Goal: Navigation & Orientation: Find specific page/section

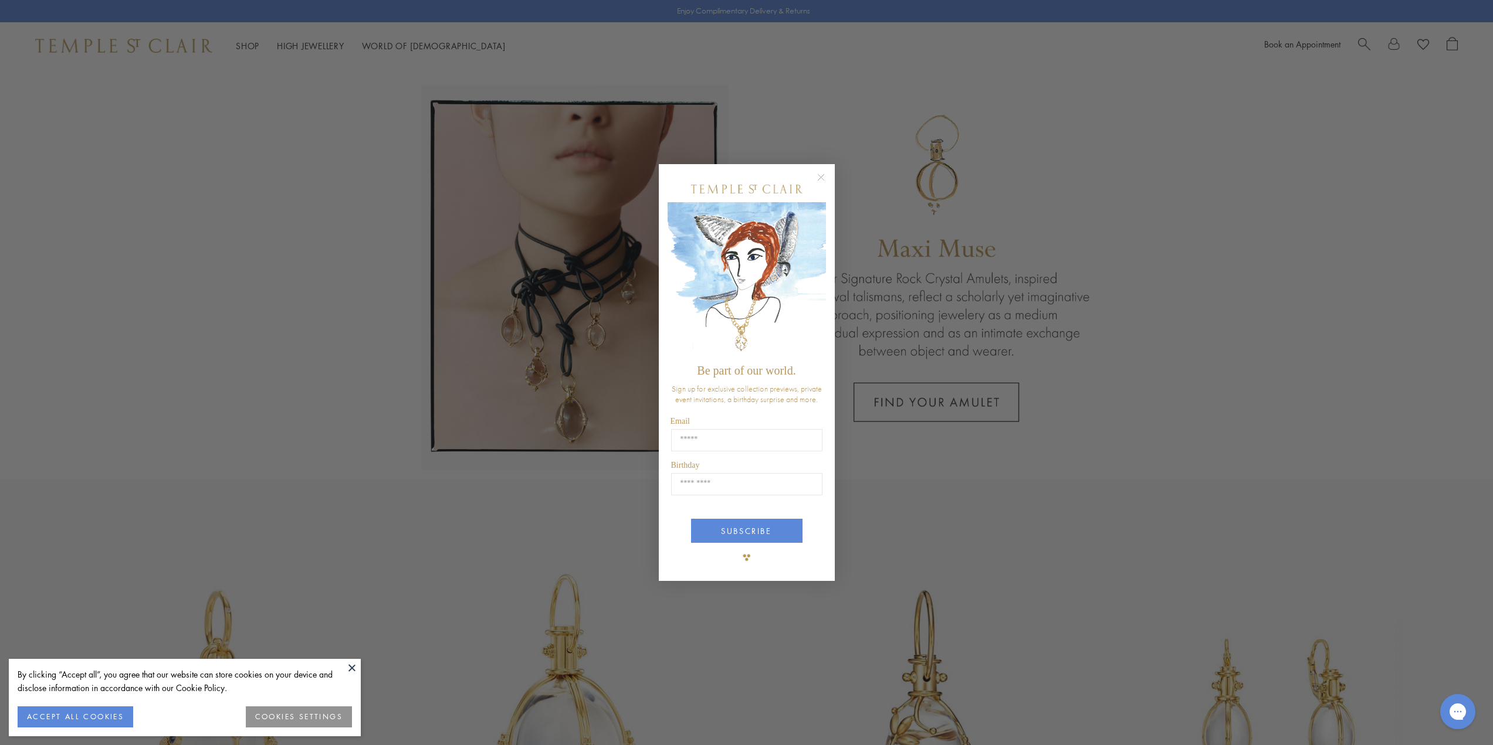
click at [822, 179] on circle "Close dialog" at bounding box center [821, 177] width 14 height 14
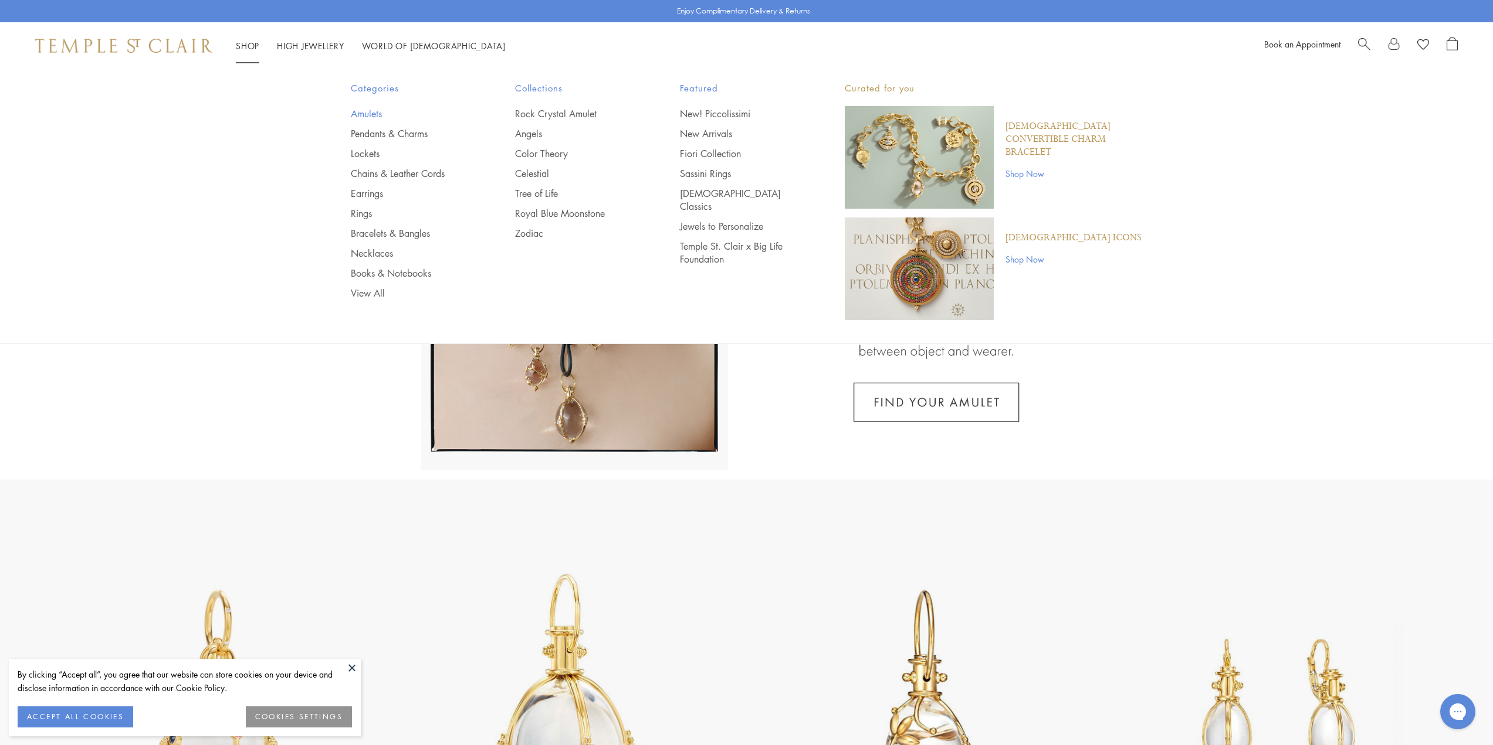
click at [367, 111] on link "Amulets" at bounding box center [410, 113] width 118 height 13
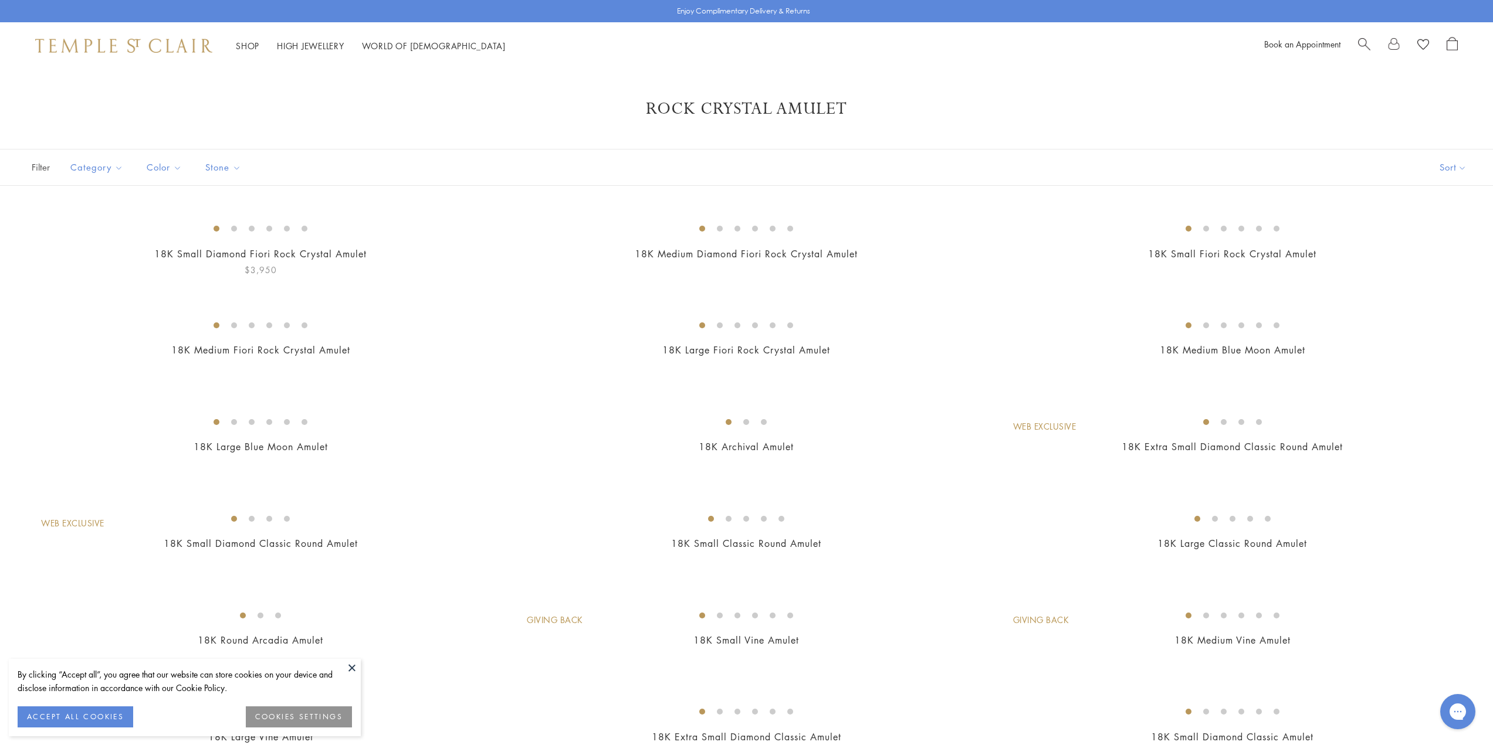
click at [0, 0] on img at bounding box center [0, 0] width 0 height 0
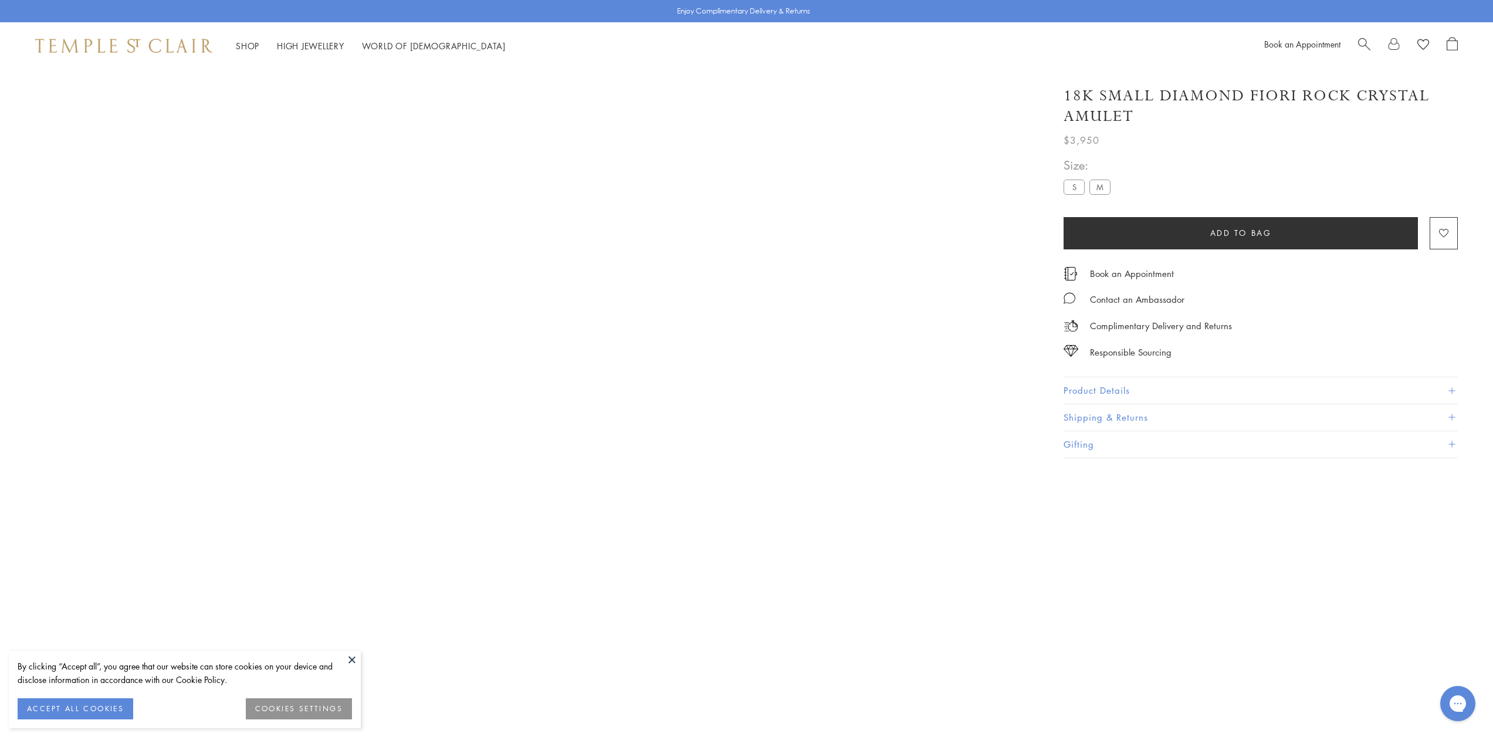
scroll to position [69, 0]
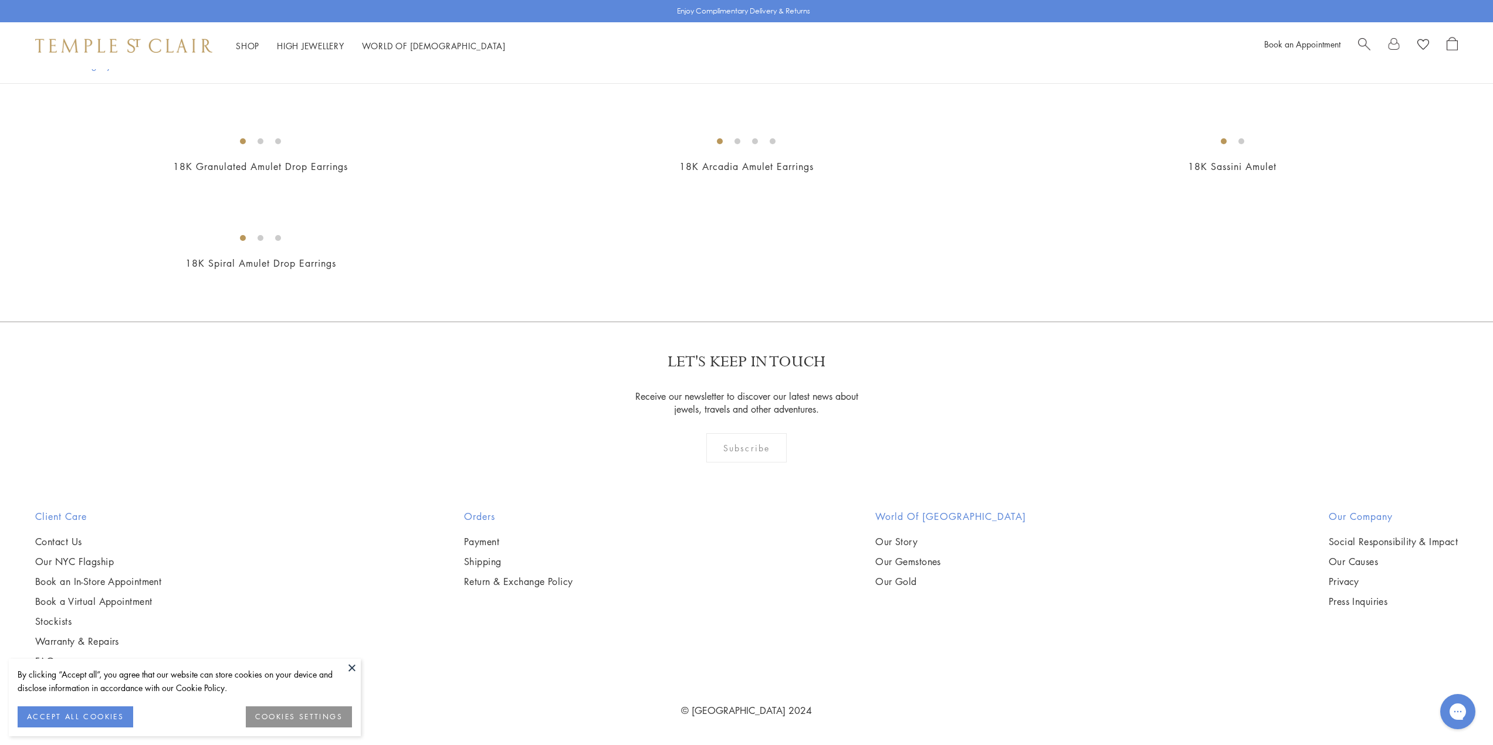
scroll to position [4516, 0]
click at [0, 0] on img at bounding box center [0, 0] width 0 height 0
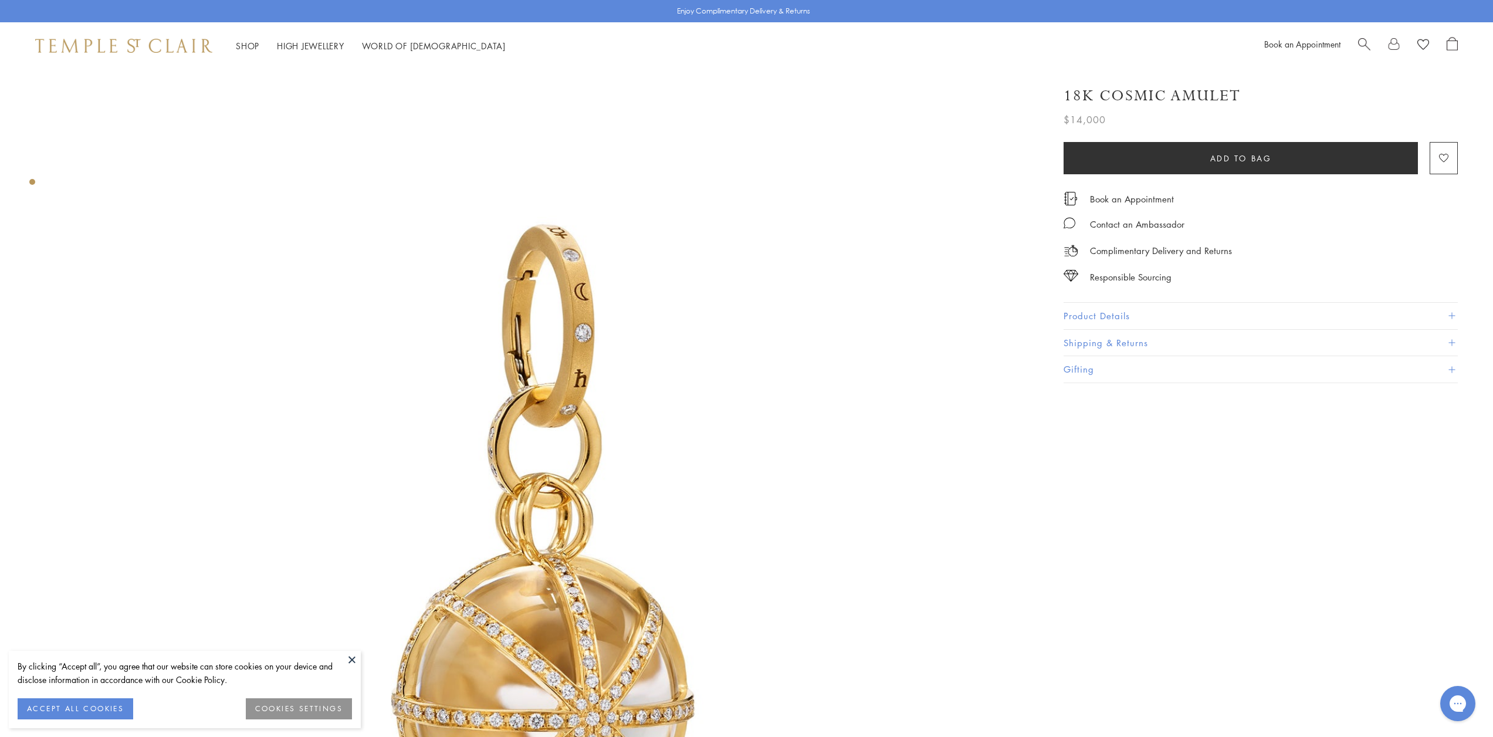
scroll to position [215, 0]
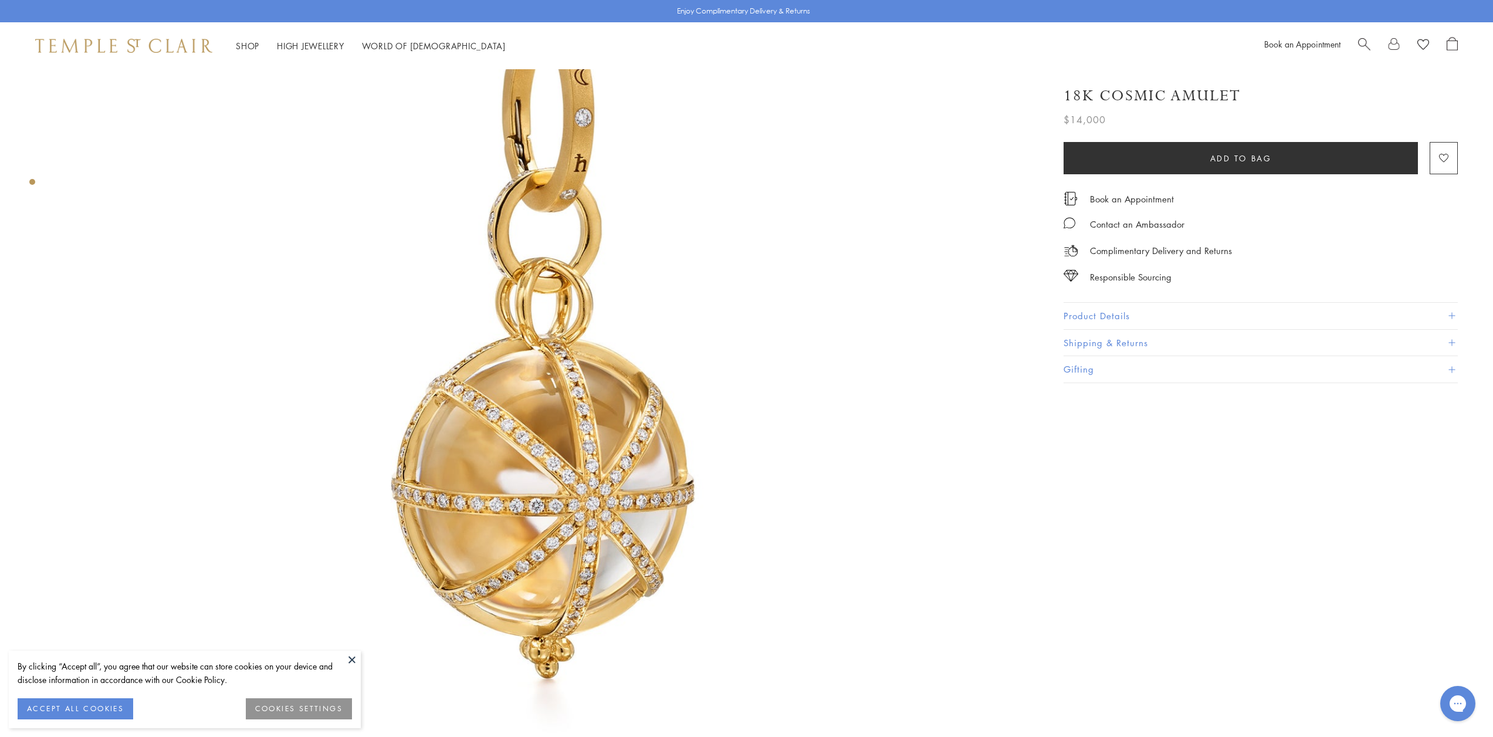
click at [1157, 313] on button "Product Details" at bounding box center [1260, 316] width 394 height 26
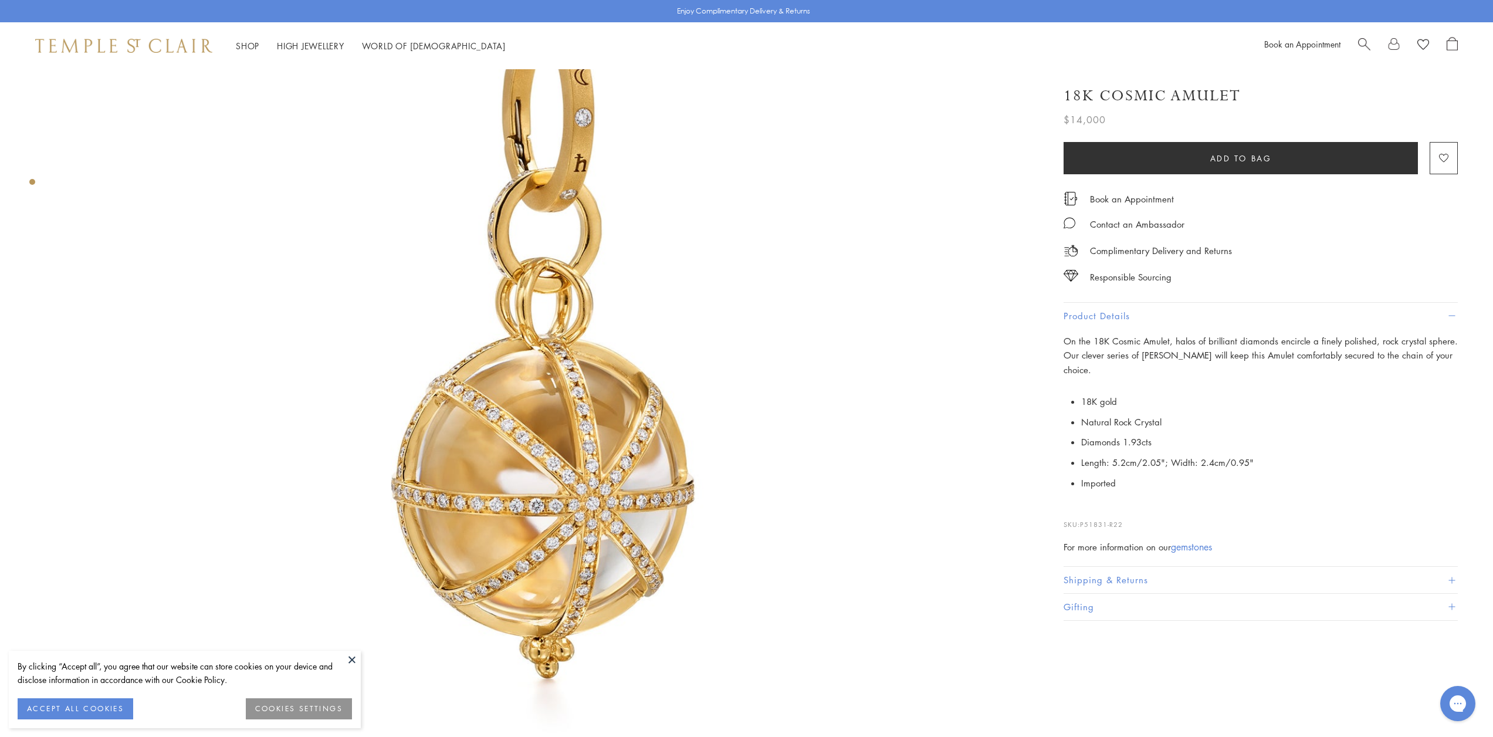
scroll to position [0, 0]
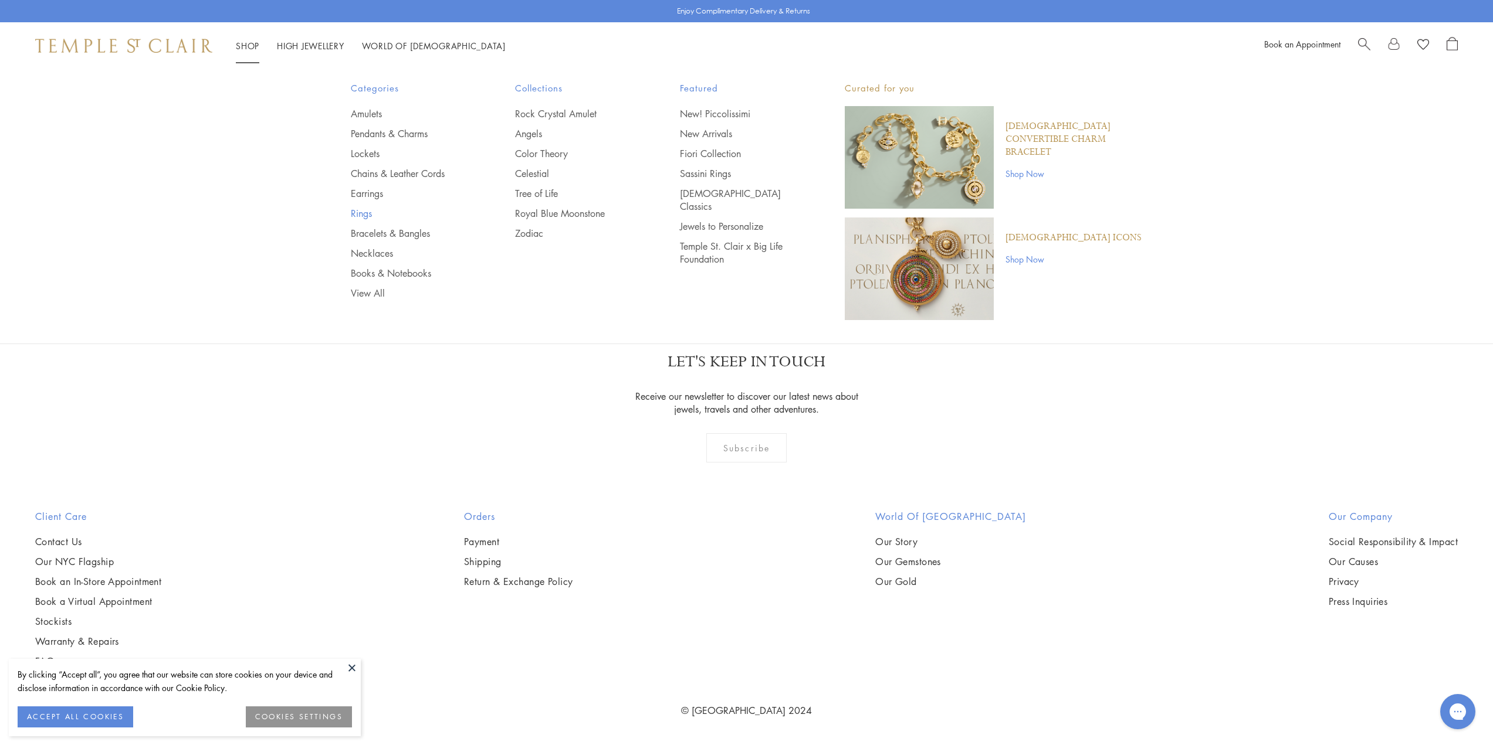
click at [365, 211] on link "Rings" at bounding box center [410, 213] width 118 height 13
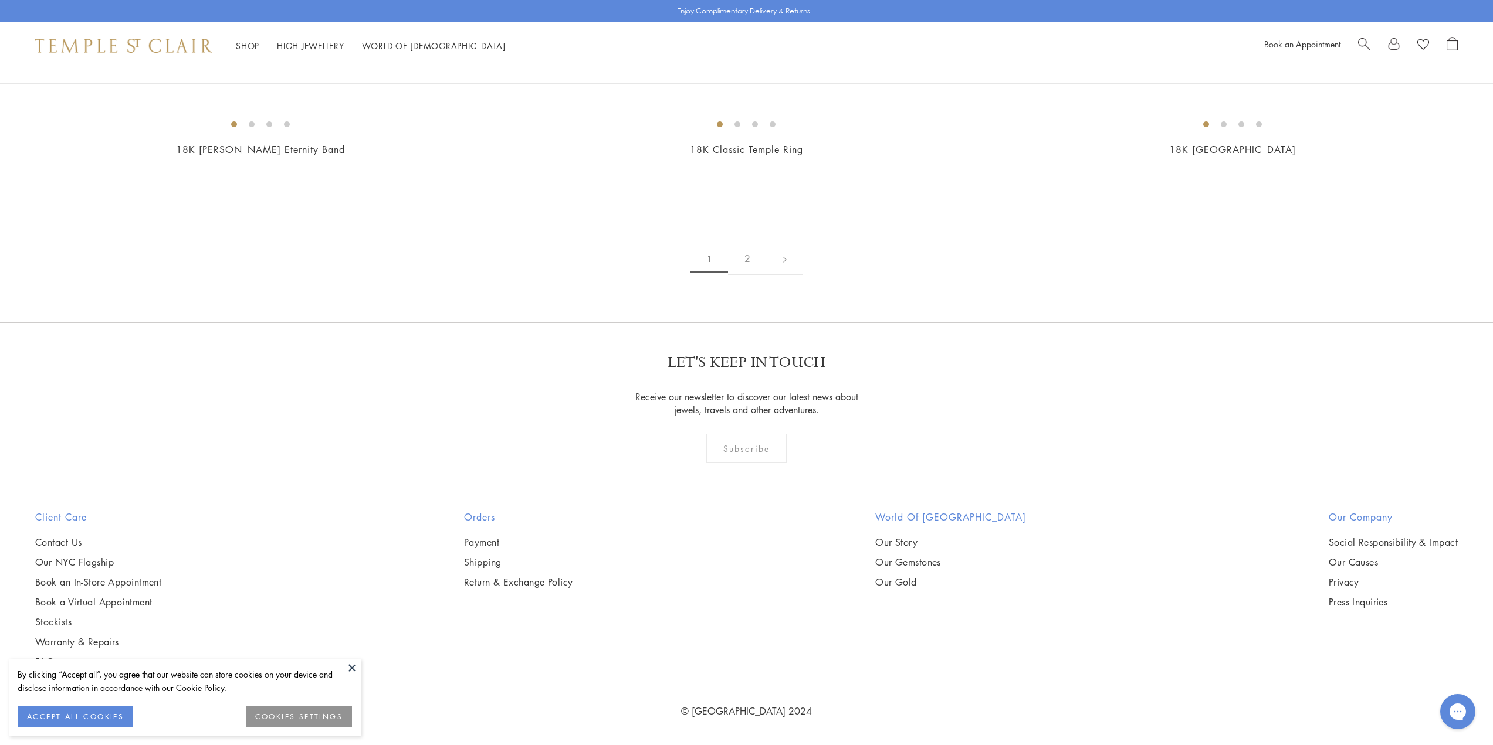
scroll to position [8387, 0]
click at [751, 275] on link "2" at bounding box center [747, 259] width 39 height 32
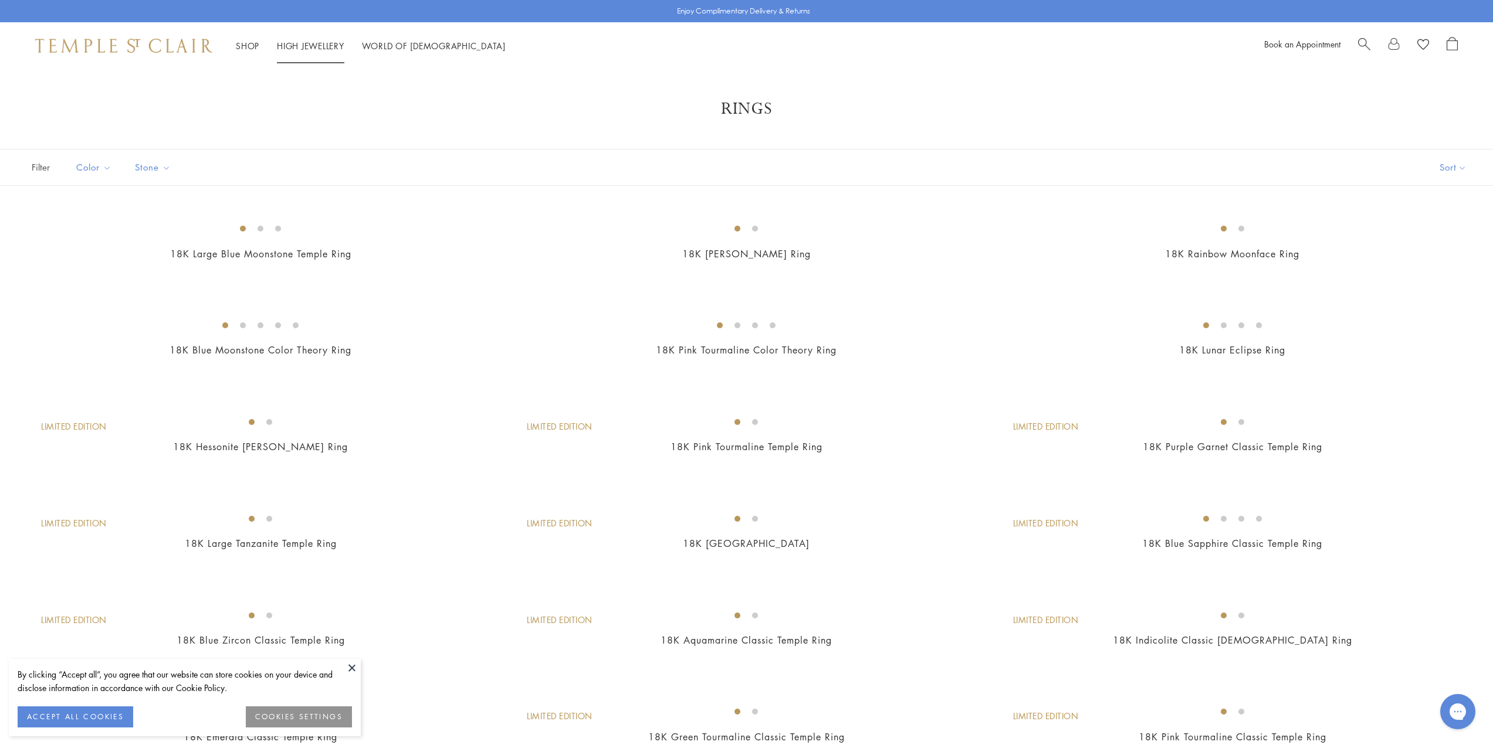
click at [314, 40] on li "High Jewellery High Jewellery" at bounding box center [310, 46] width 67 height 15
click at [308, 43] on link "High Jewellery High Jewellery" at bounding box center [310, 46] width 67 height 12
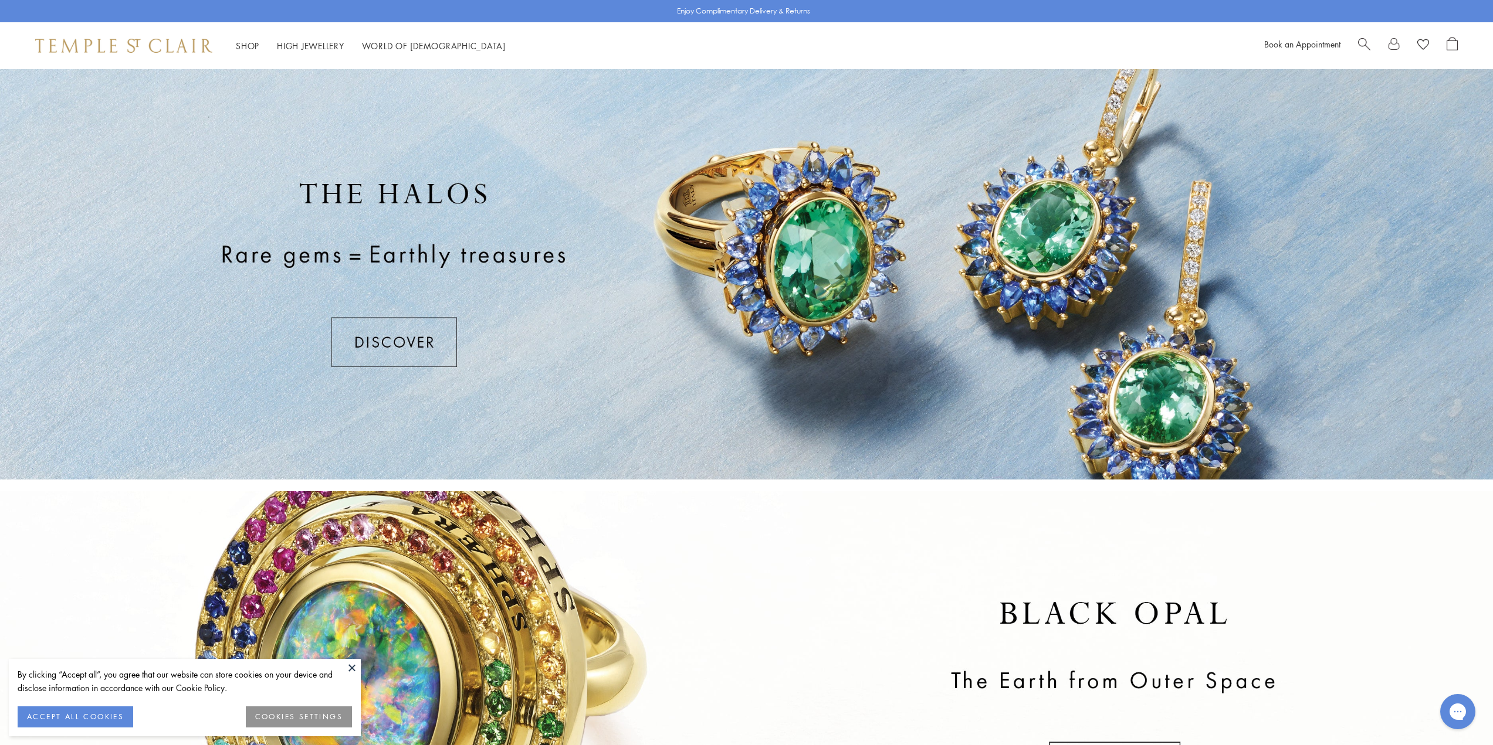
scroll to position [215, 0]
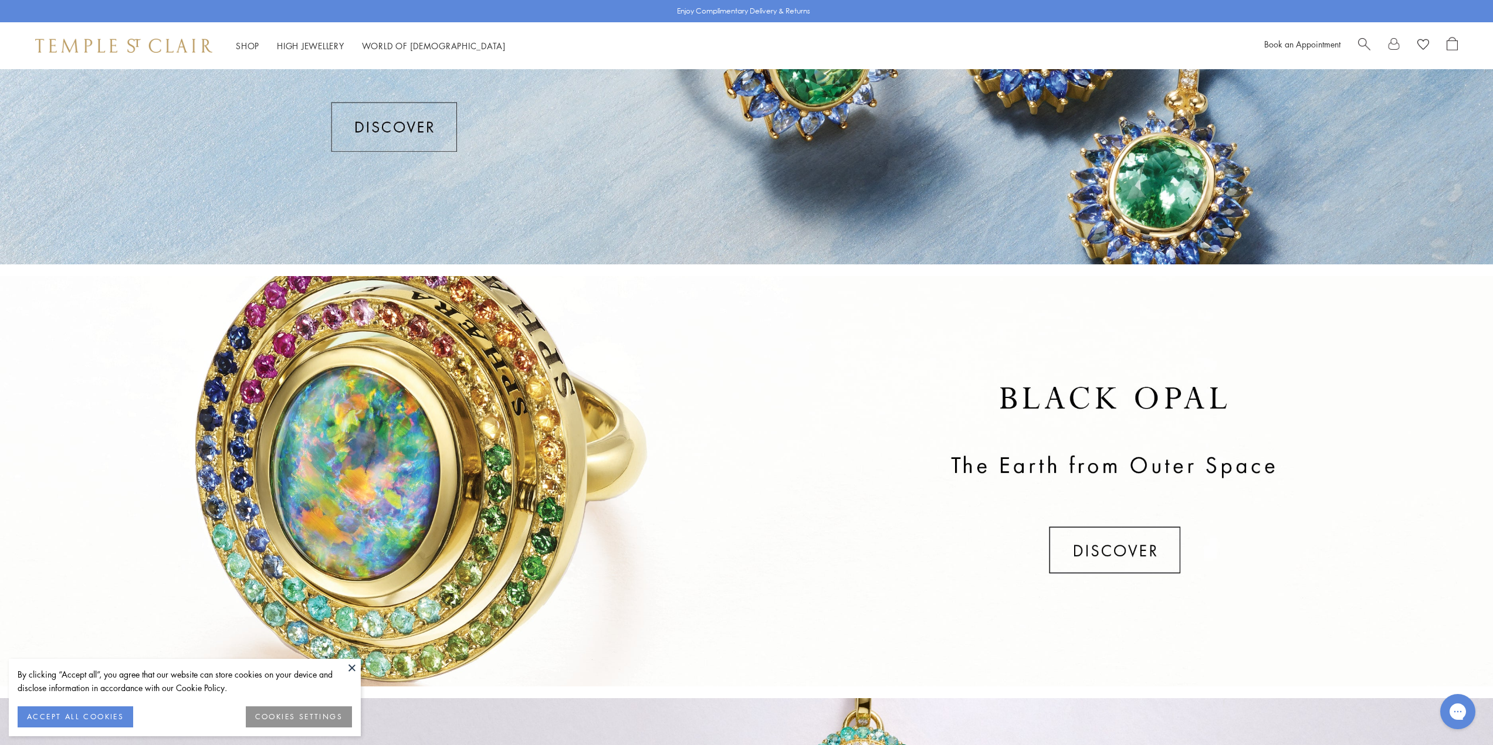
click at [1141, 549] on div at bounding box center [746, 481] width 1493 height 411
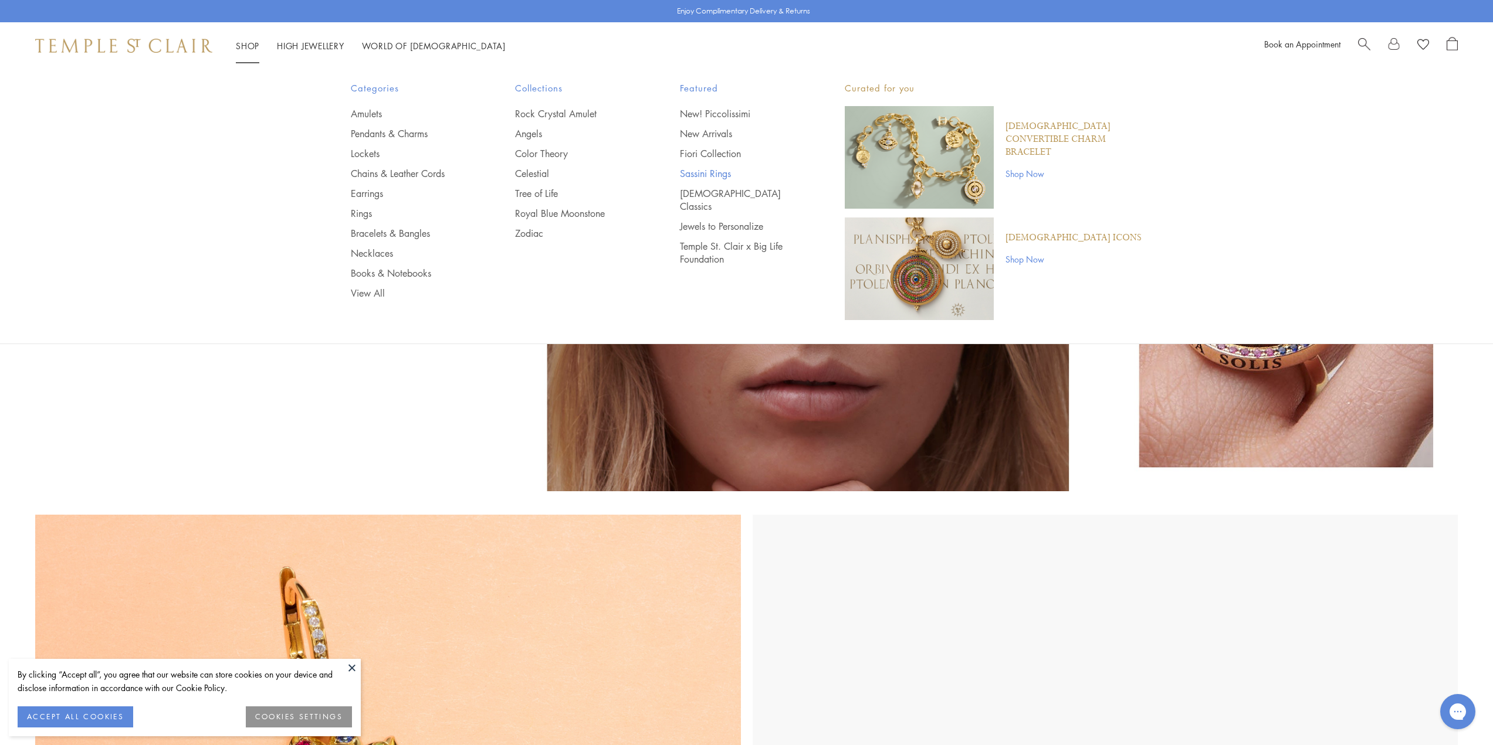
click at [721, 174] on link "Sassini Rings" at bounding box center [739, 173] width 118 height 13
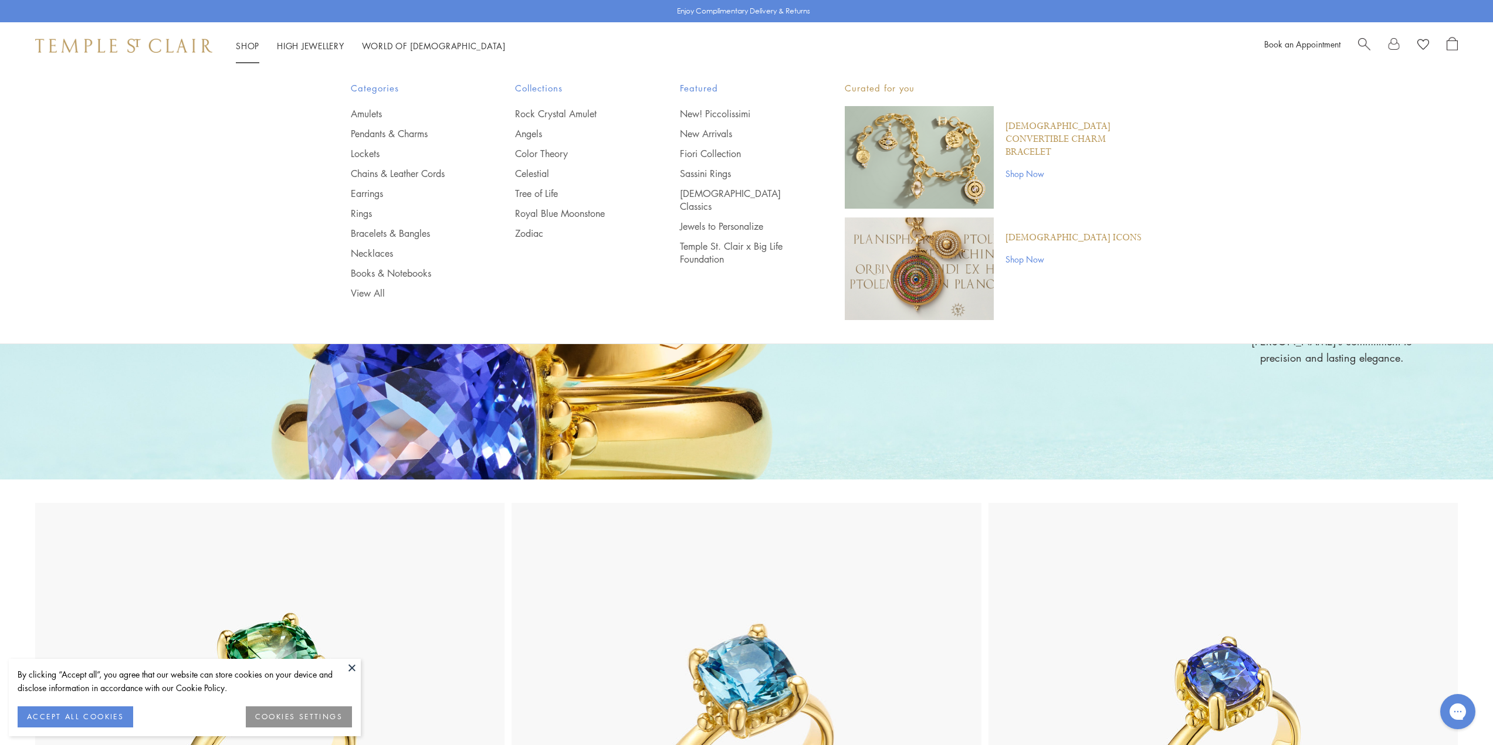
click at [365, 186] on ul "Amulets Pendants & Charms Lockets Chains & Leather Cords Earrings Rings Bracele…" at bounding box center [410, 203] width 118 height 192
click at [368, 193] on link "Earrings" at bounding box center [410, 193] width 118 height 13
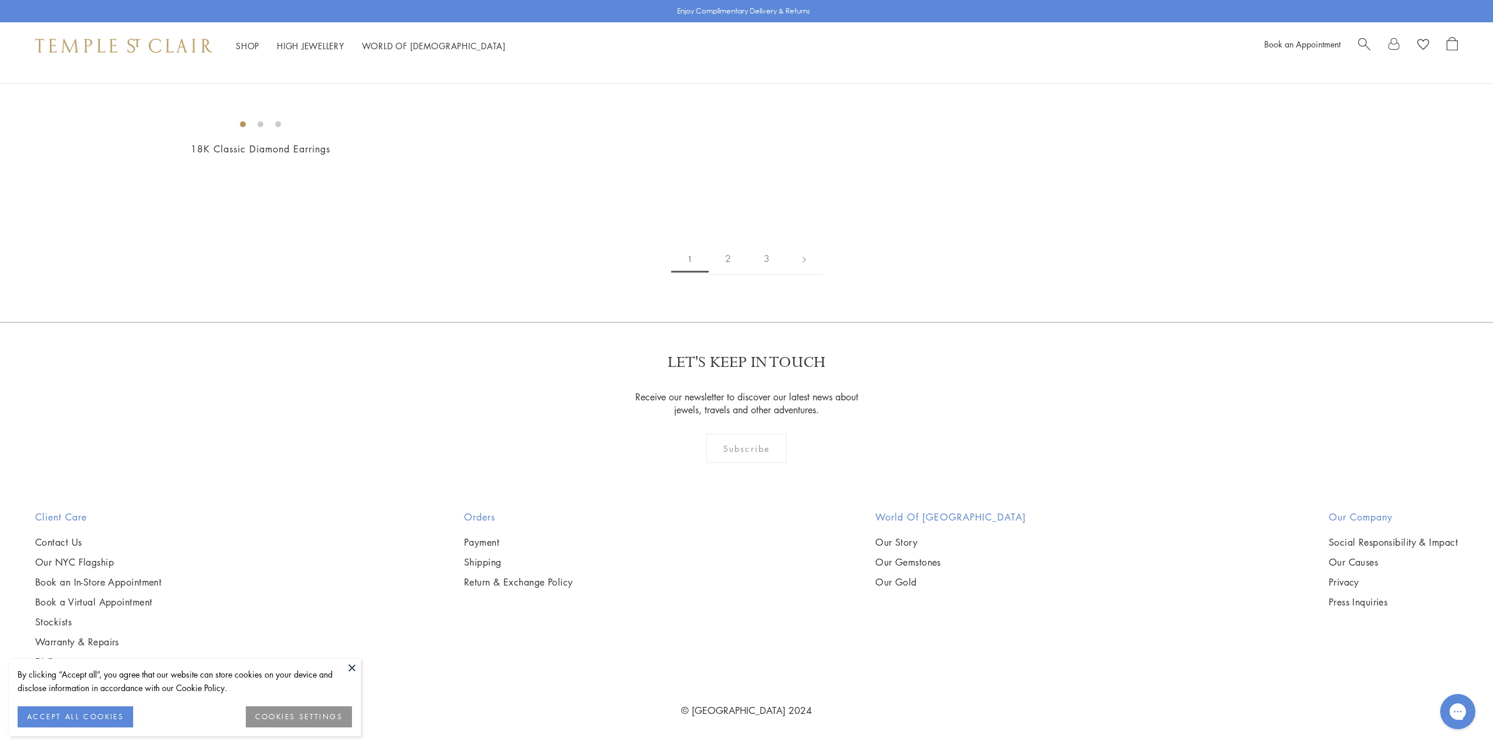
scroll to position [5591, 0]
click at [0, 0] on img at bounding box center [0, 0] width 0 height 0
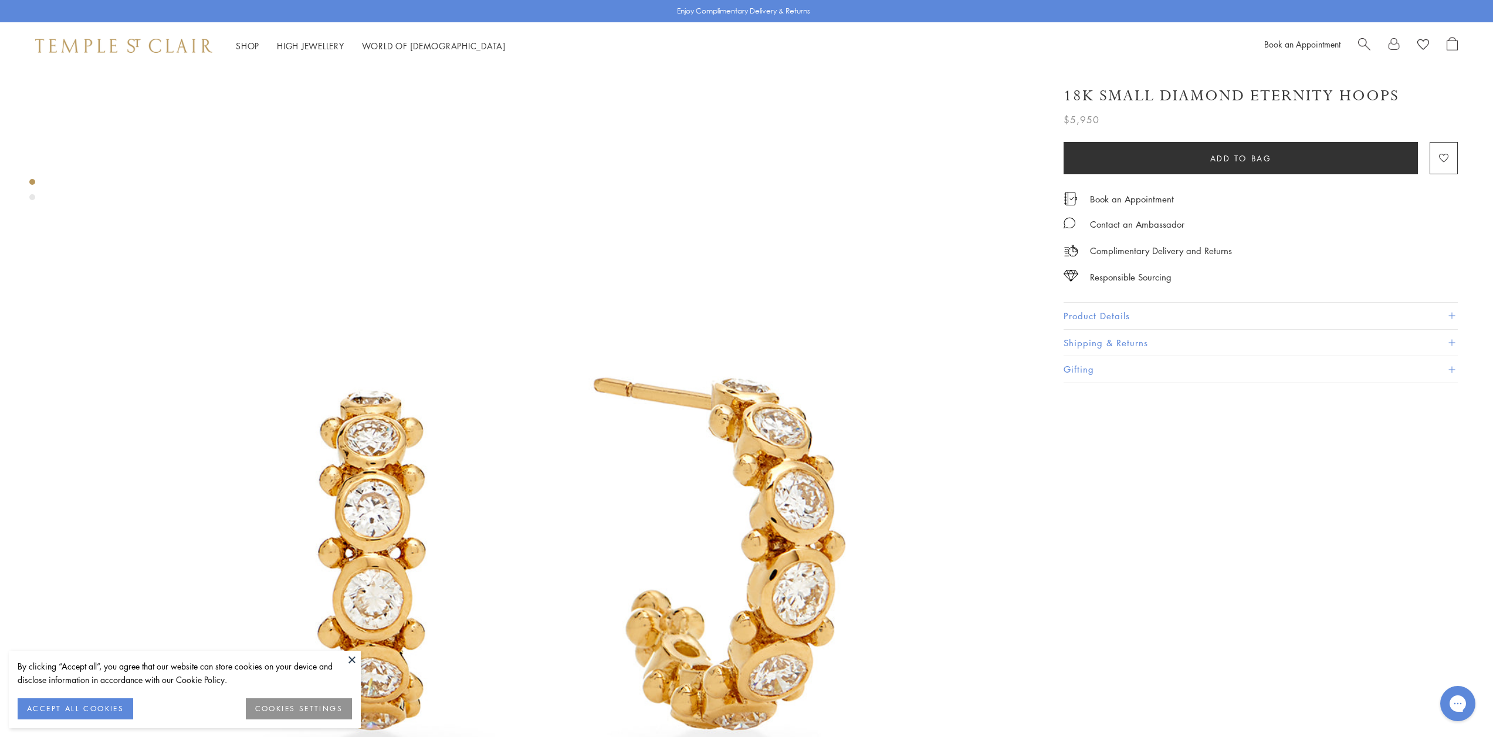
click at [1164, 314] on button "Product Details" at bounding box center [1260, 316] width 394 height 26
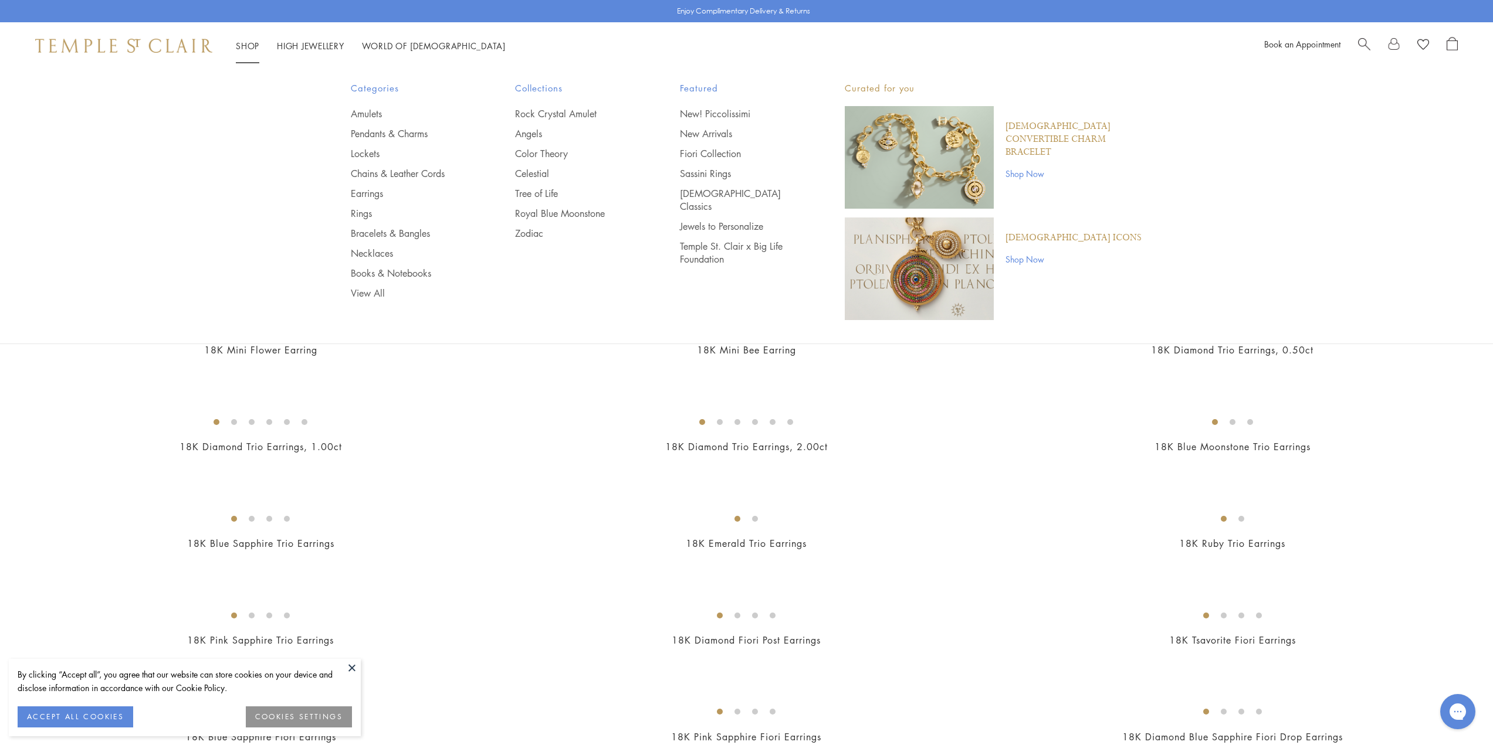
click at [188, 42] on img at bounding box center [123, 46] width 177 height 14
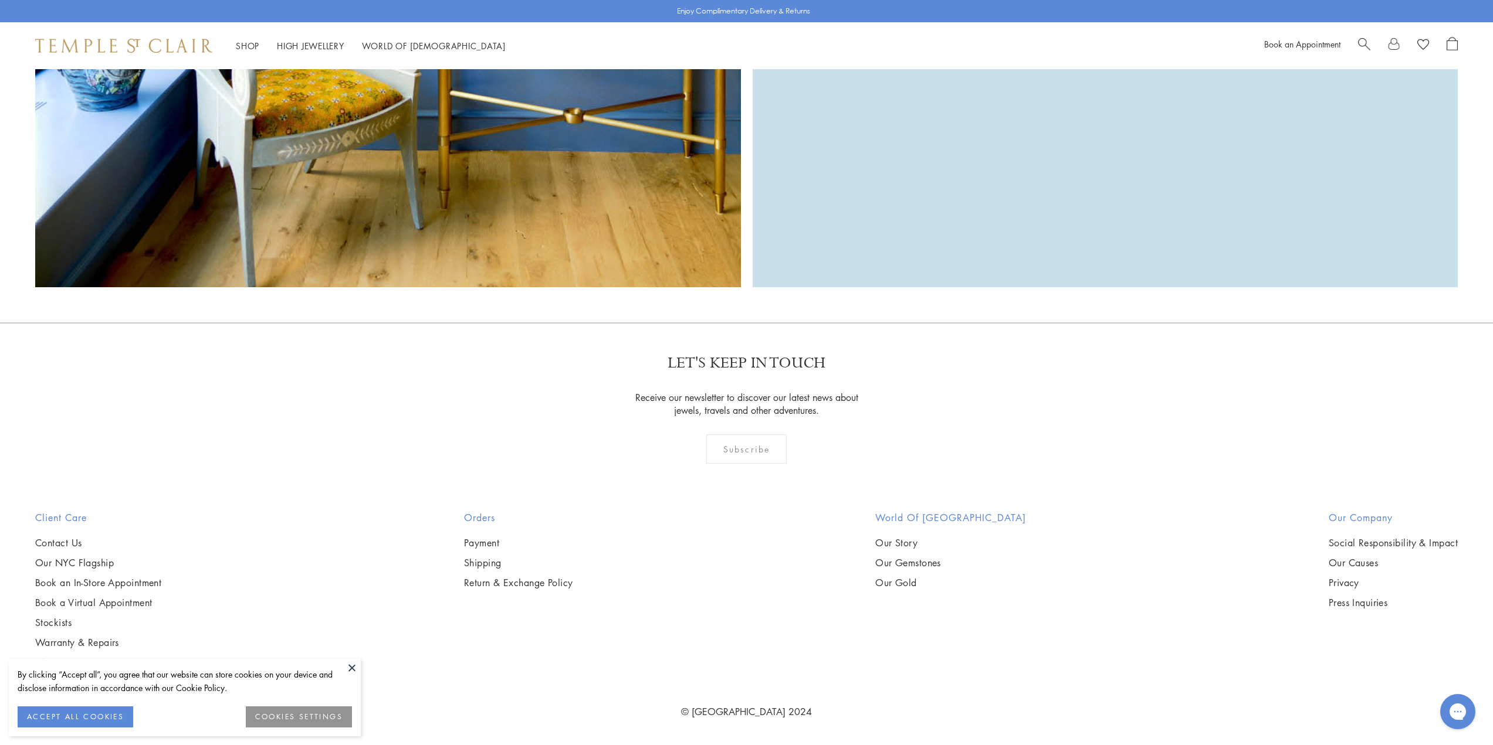
scroll to position [3032, 0]
click at [55, 622] on link "Stockists" at bounding box center [98, 621] width 126 height 13
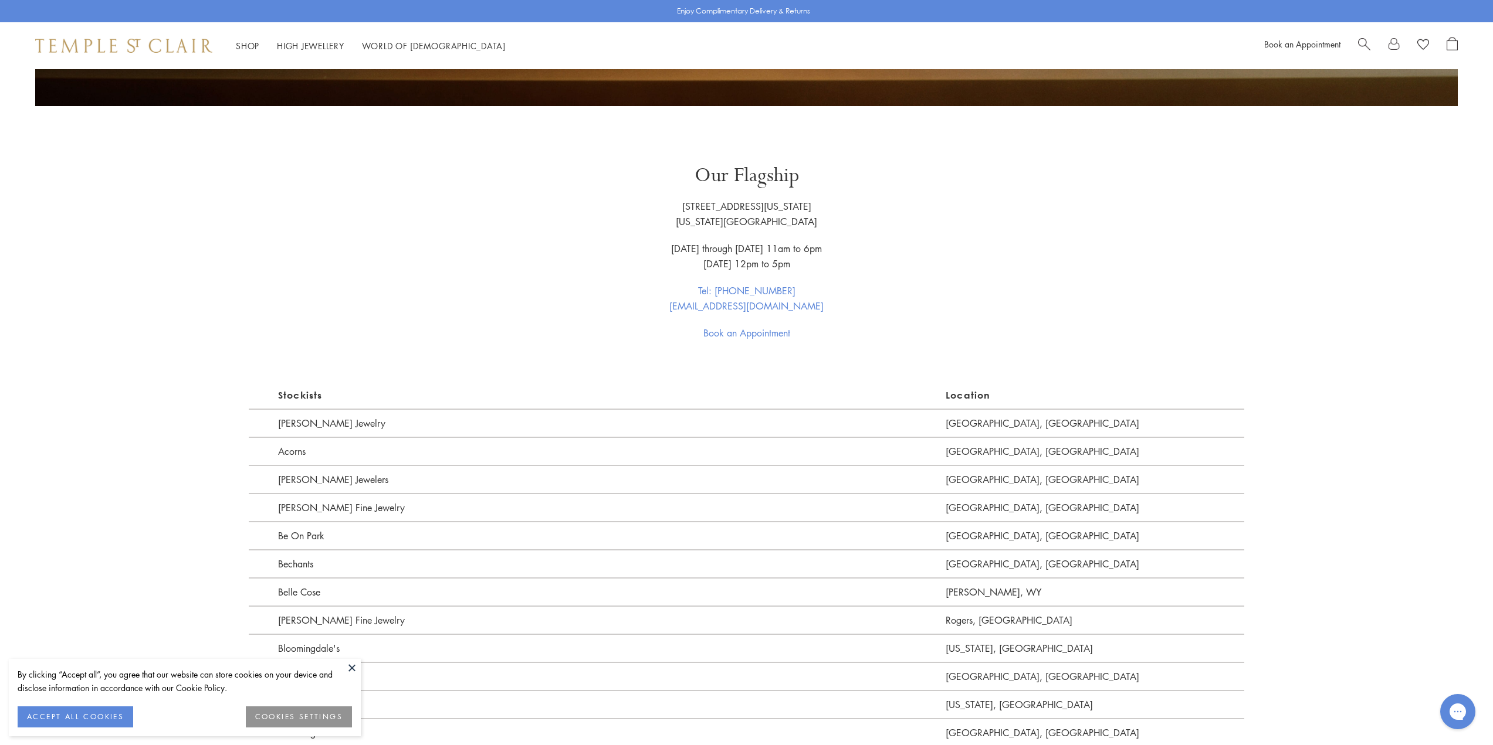
scroll to position [1075, 0]
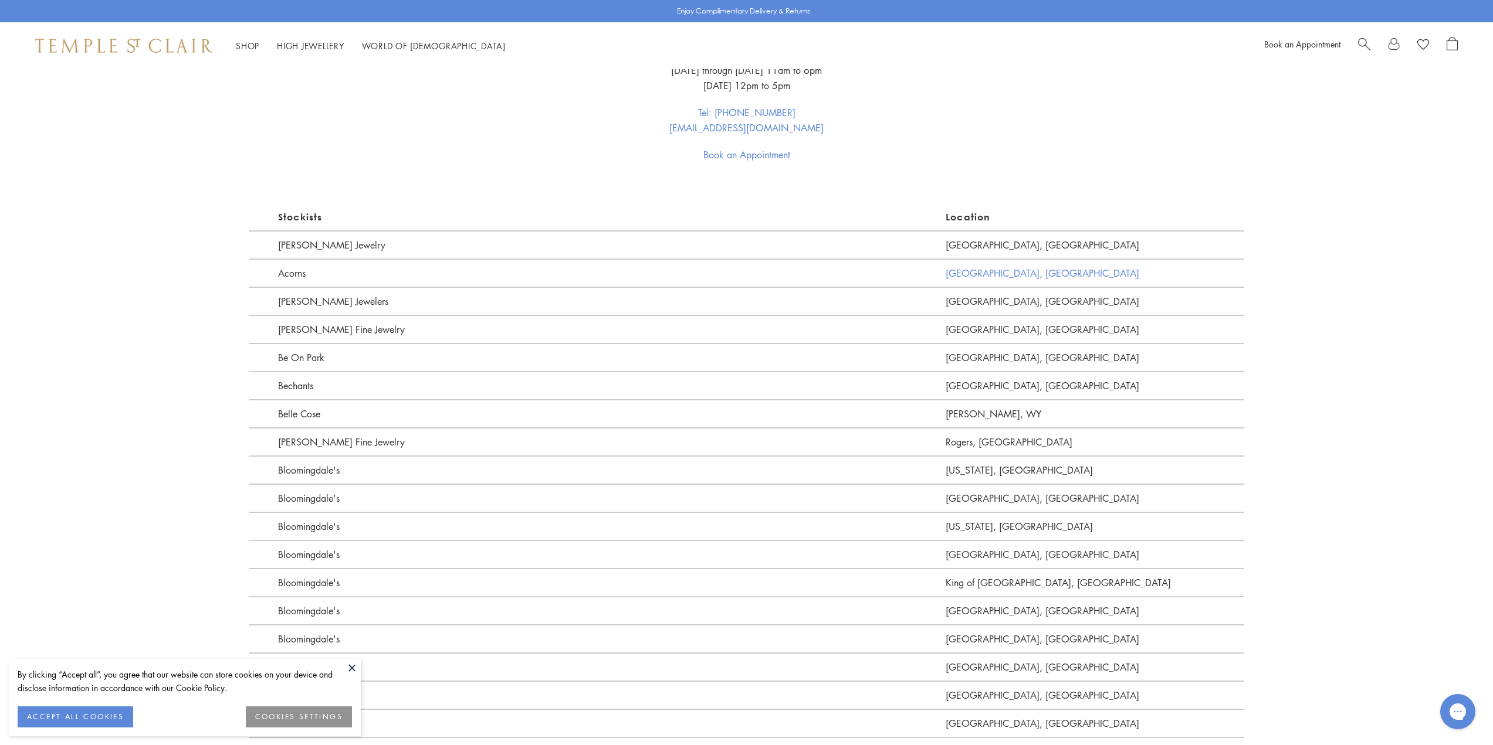
click at [965, 282] on link "[GEOGRAPHIC_DATA], [GEOGRAPHIC_DATA]" at bounding box center [1094, 273] width 299 height 28
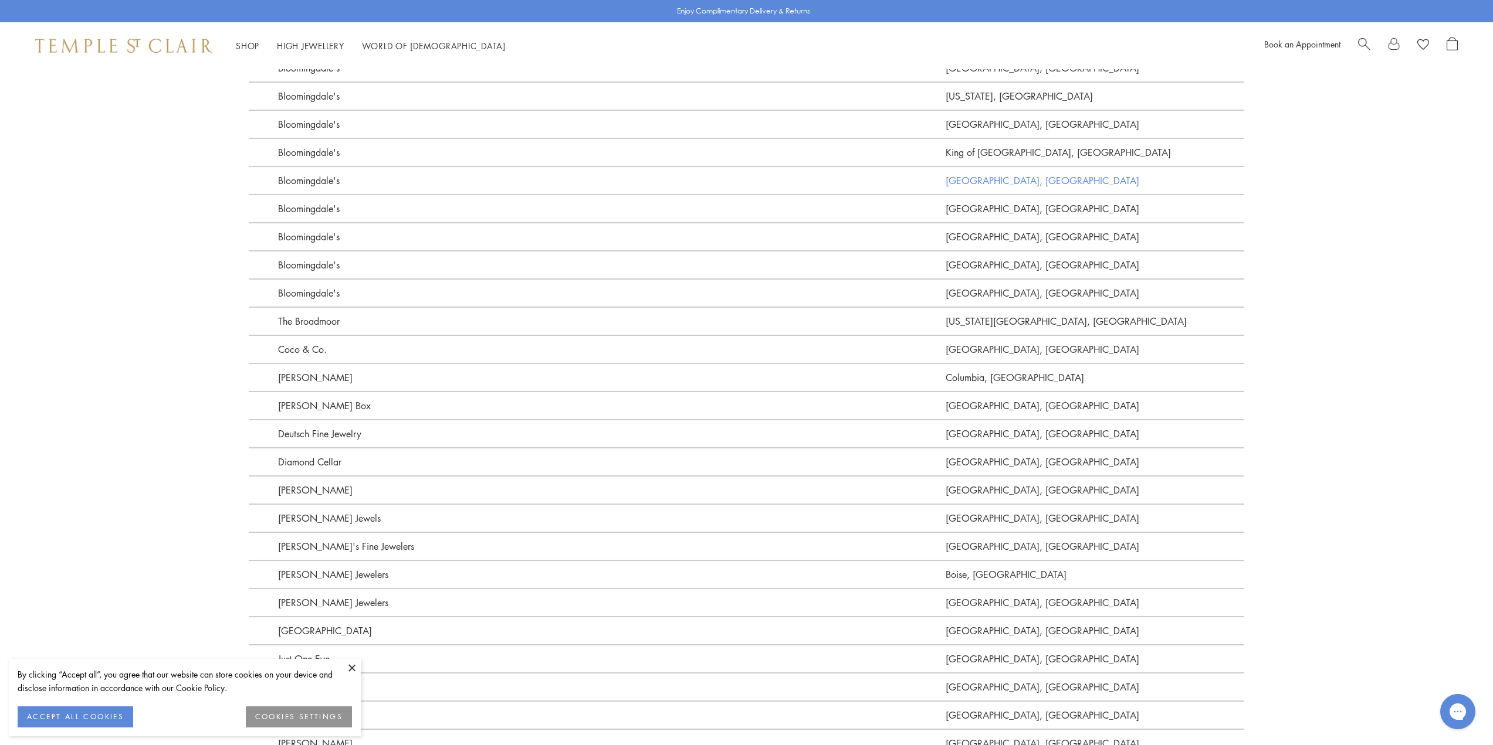
scroll to position [1720, 0]
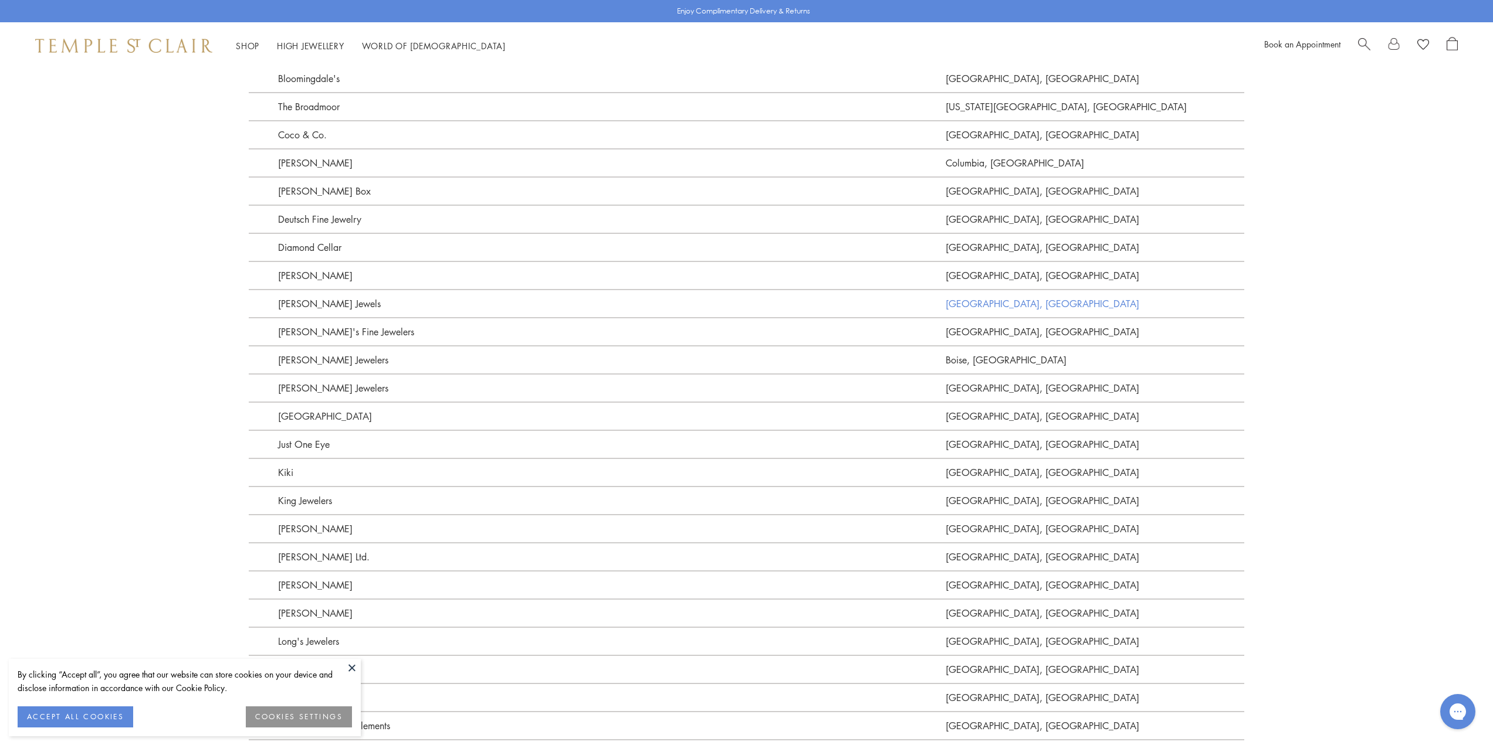
click at [988, 299] on link "[GEOGRAPHIC_DATA], [GEOGRAPHIC_DATA]" at bounding box center [1094, 303] width 299 height 28
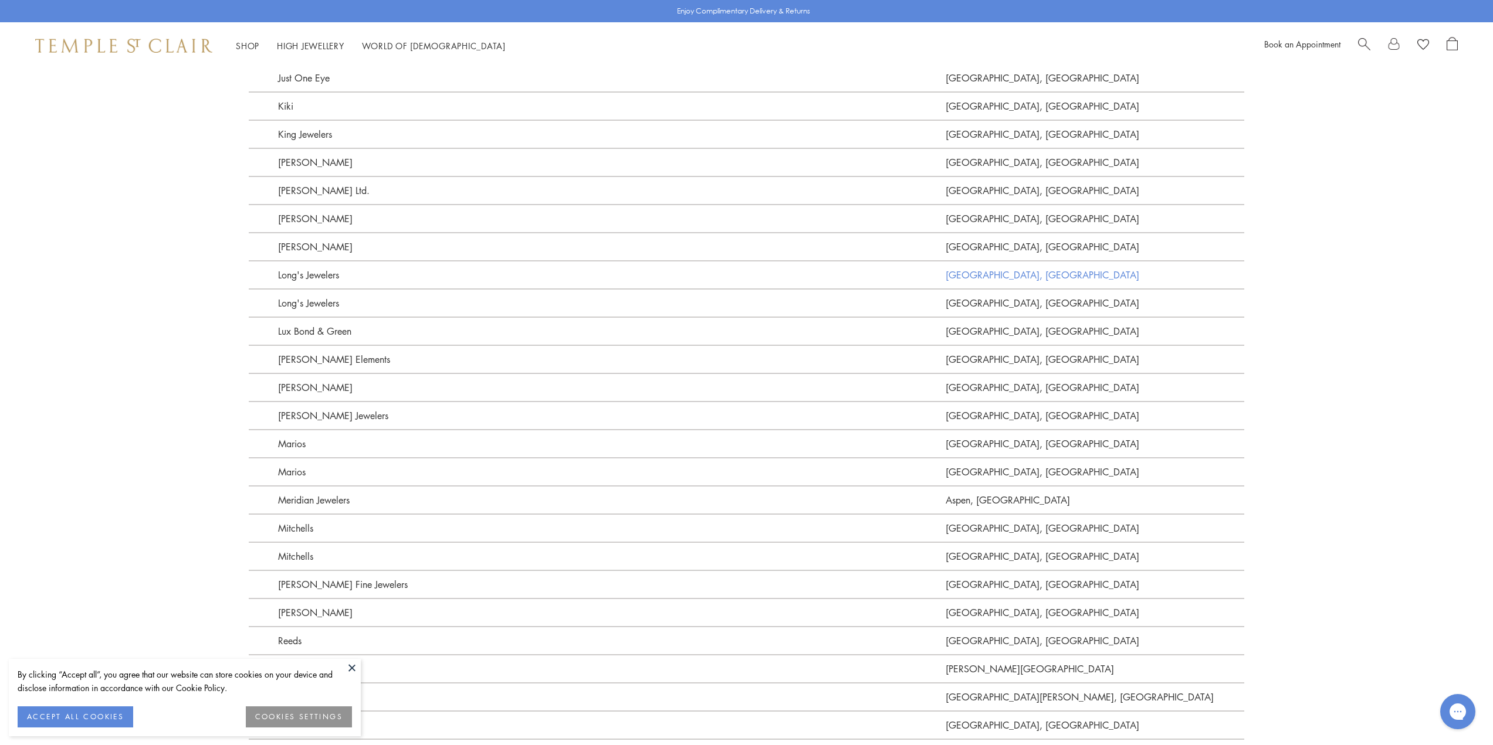
scroll to position [2151, 0]
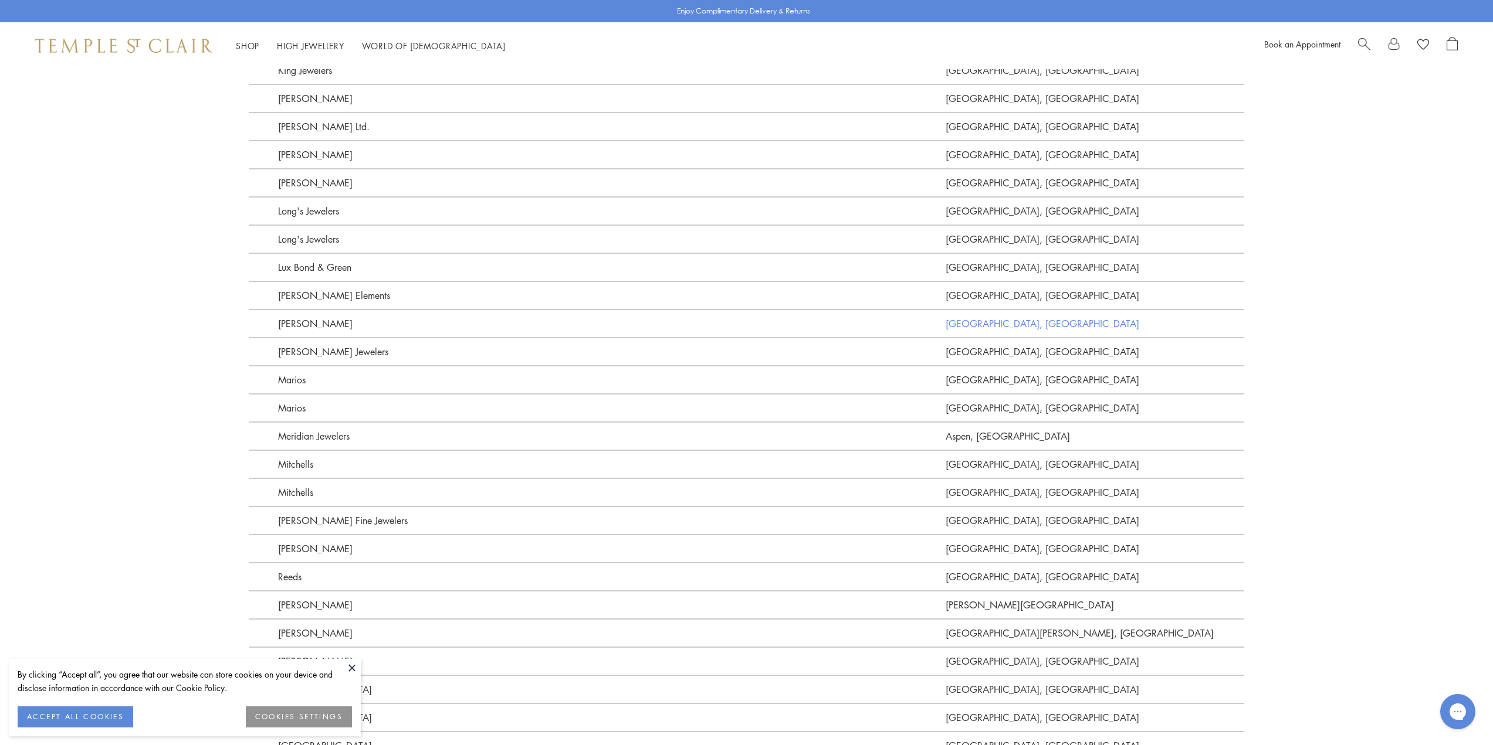
click at [988, 327] on link "[GEOGRAPHIC_DATA], [GEOGRAPHIC_DATA]" at bounding box center [1094, 323] width 299 height 28
